Goal: Task Accomplishment & Management: Manage account settings

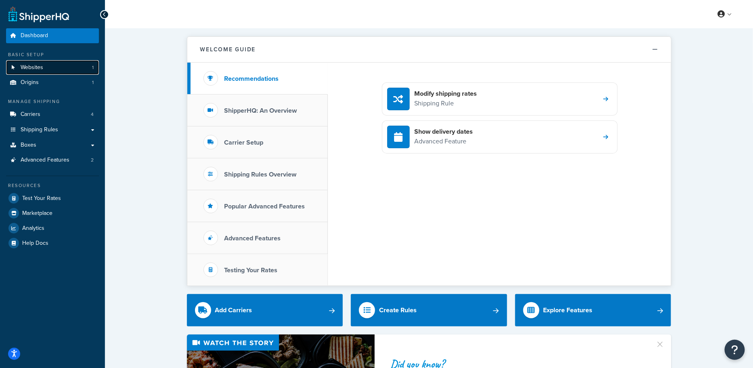
click at [25, 70] on span "Websites" at bounding box center [32, 67] width 23 height 7
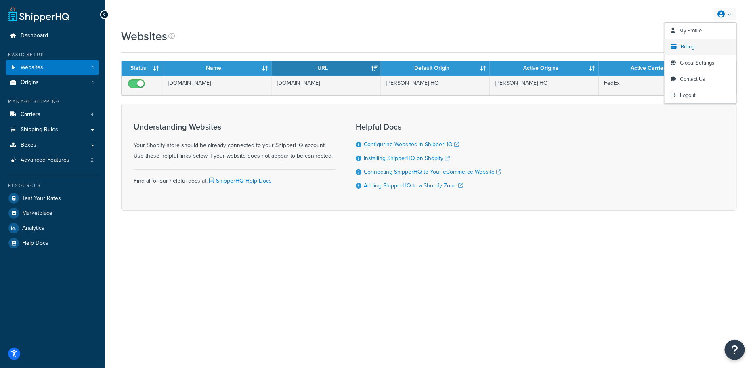
click at [694, 47] on span "Billing" at bounding box center [688, 47] width 14 height 8
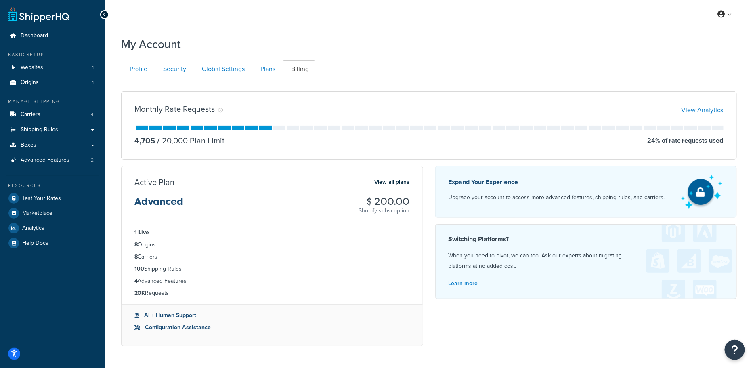
drag, startPoint x: 399, startPoint y: 200, endPoint x: 363, endPoint y: 202, distance: 36.0
click at [363, 202] on div "Active Plan View all plans Advanced $ 200.00 Shopify subscription" at bounding box center [272, 196] width 301 height 38
click at [42, 69] on span "Websites" at bounding box center [32, 67] width 23 height 7
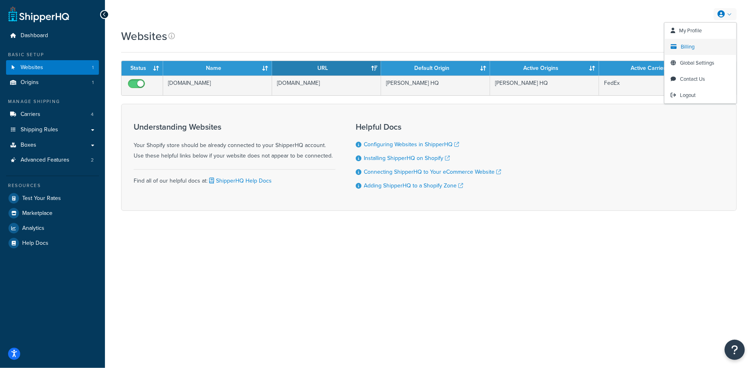
click at [690, 45] on span "Billing" at bounding box center [688, 47] width 14 height 8
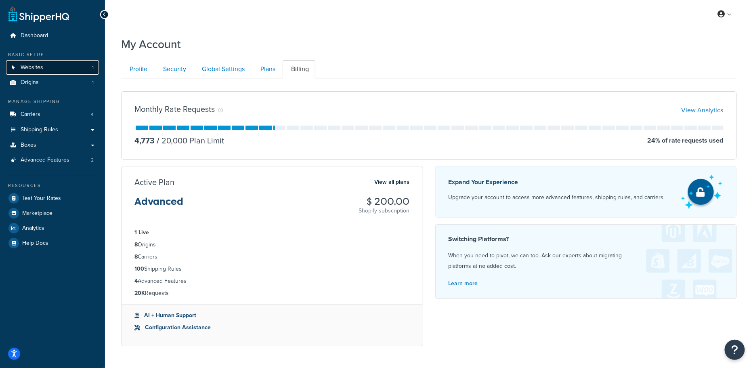
click at [57, 69] on link "Websites 1" at bounding box center [52, 67] width 93 height 15
